Goal: Navigation & Orientation: Find specific page/section

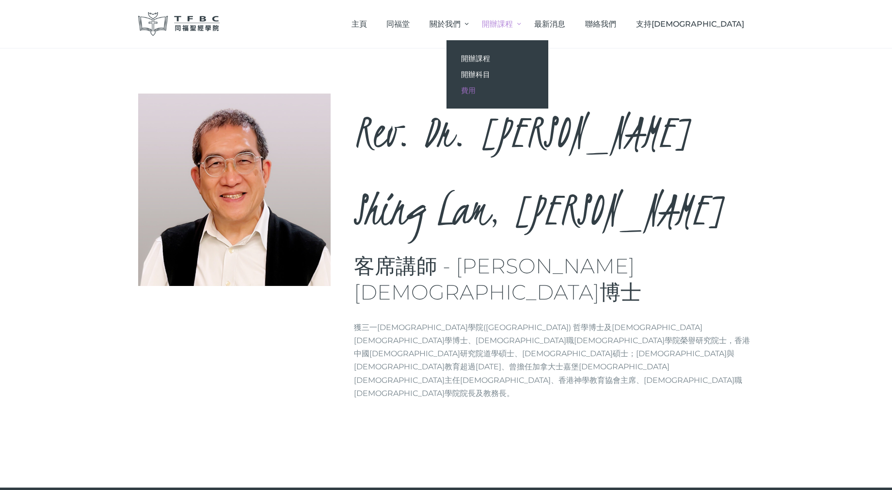
click at [537, 86] on link "費用" at bounding box center [498, 90] width 102 height 16
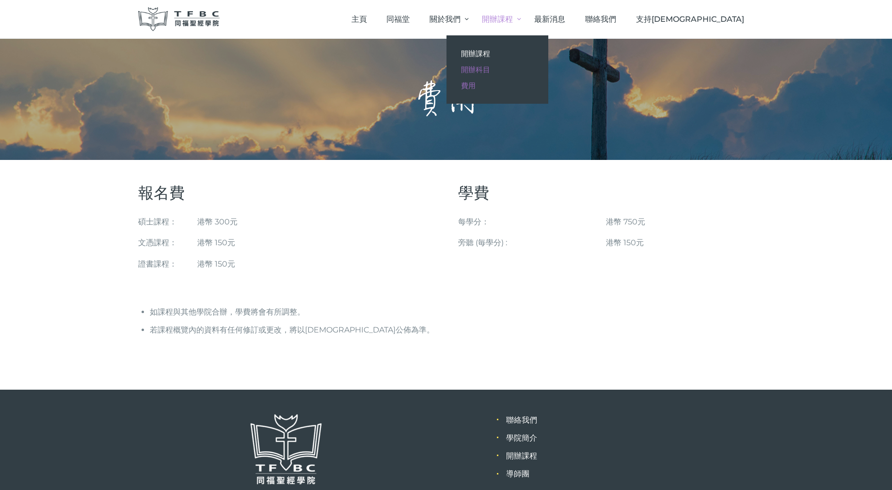
click at [546, 74] on link "開辦科目" at bounding box center [498, 70] width 102 height 16
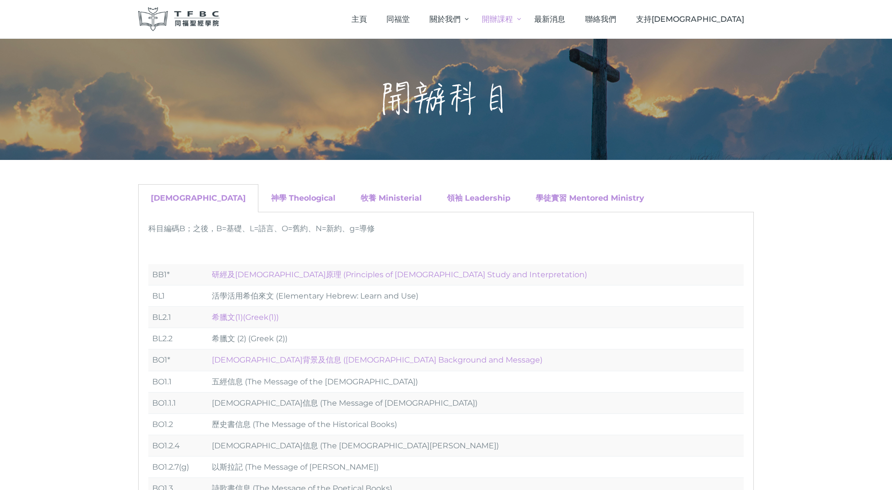
click at [523, 204] on div "學徒實習 Mentored Ministry" at bounding box center [590, 198] width 134 height 28
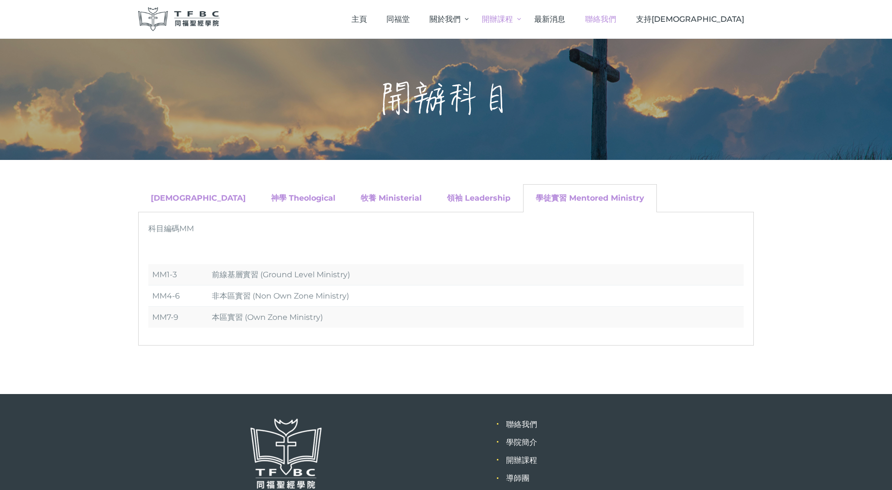
click at [616, 19] on span "聯絡我們" at bounding box center [600, 19] width 31 height 9
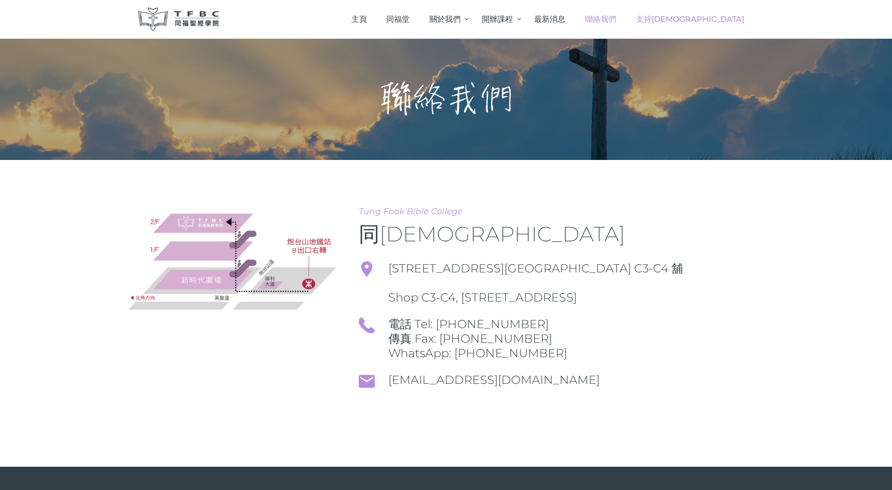
click at [742, 23] on span "支持[DEMOGRAPHIC_DATA]" at bounding box center [690, 19] width 108 height 9
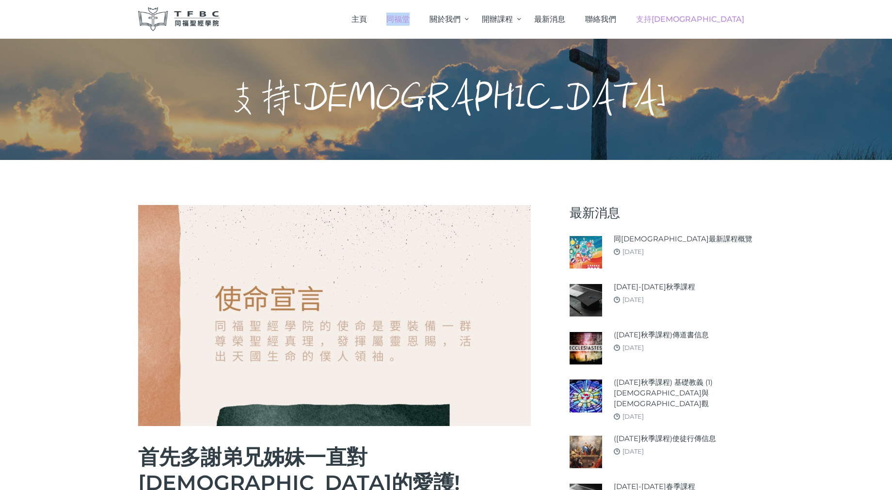
click at [410, 17] on span "同福堂" at bounding box center [397, 19] width 23 height 9
